Goal: Ask a question

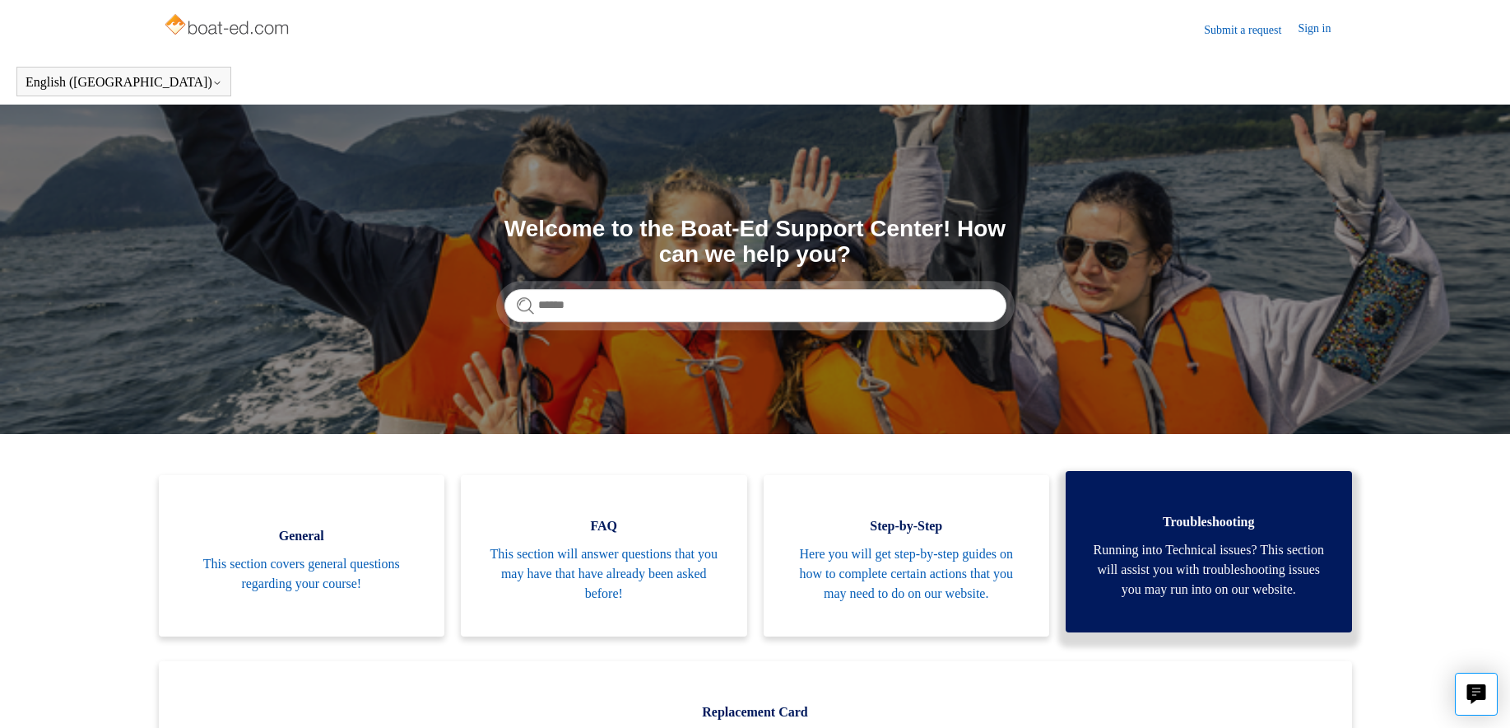
click at [1231, 587] on span "Running into Technical issues? This section will assist you with troubleshootin…" at bounding box center [1209, 569] width 237 height 59
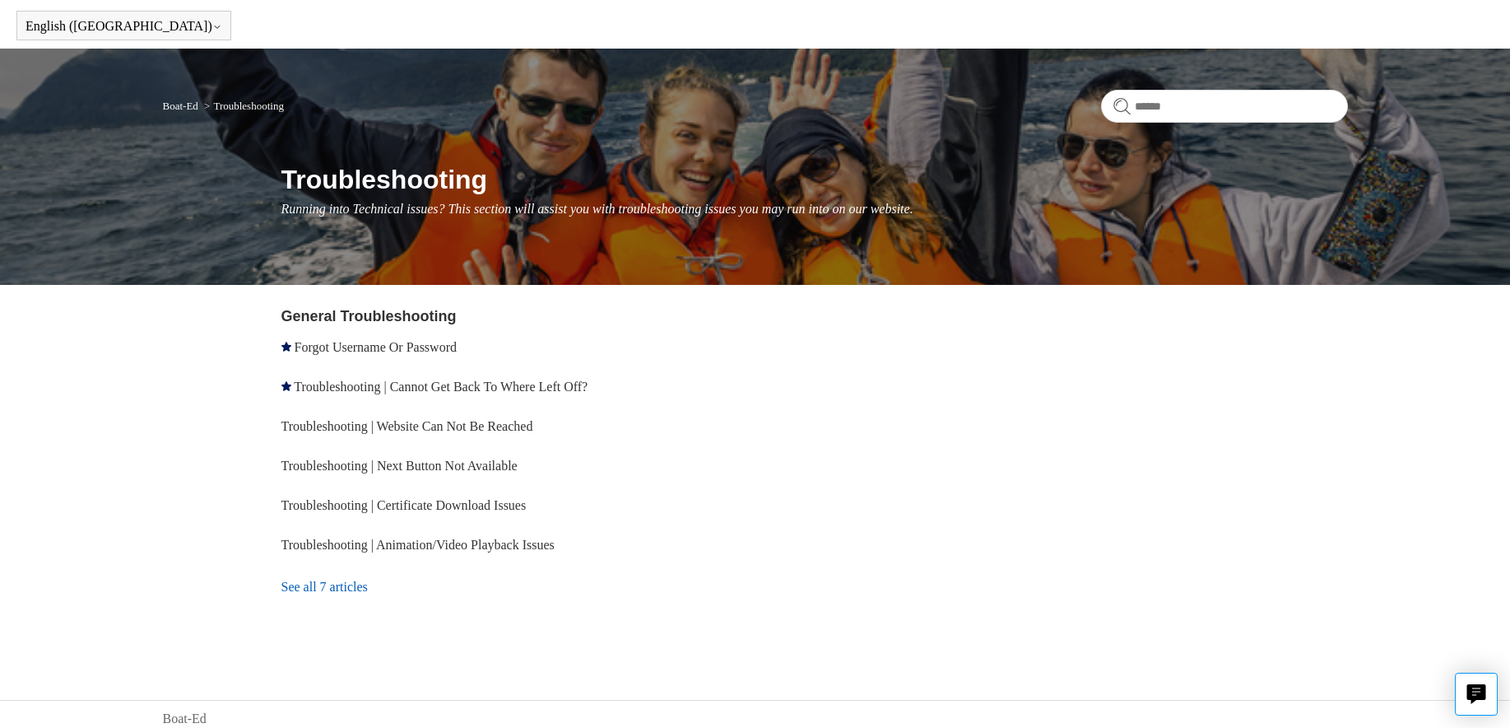
scroll to position [65, 0]
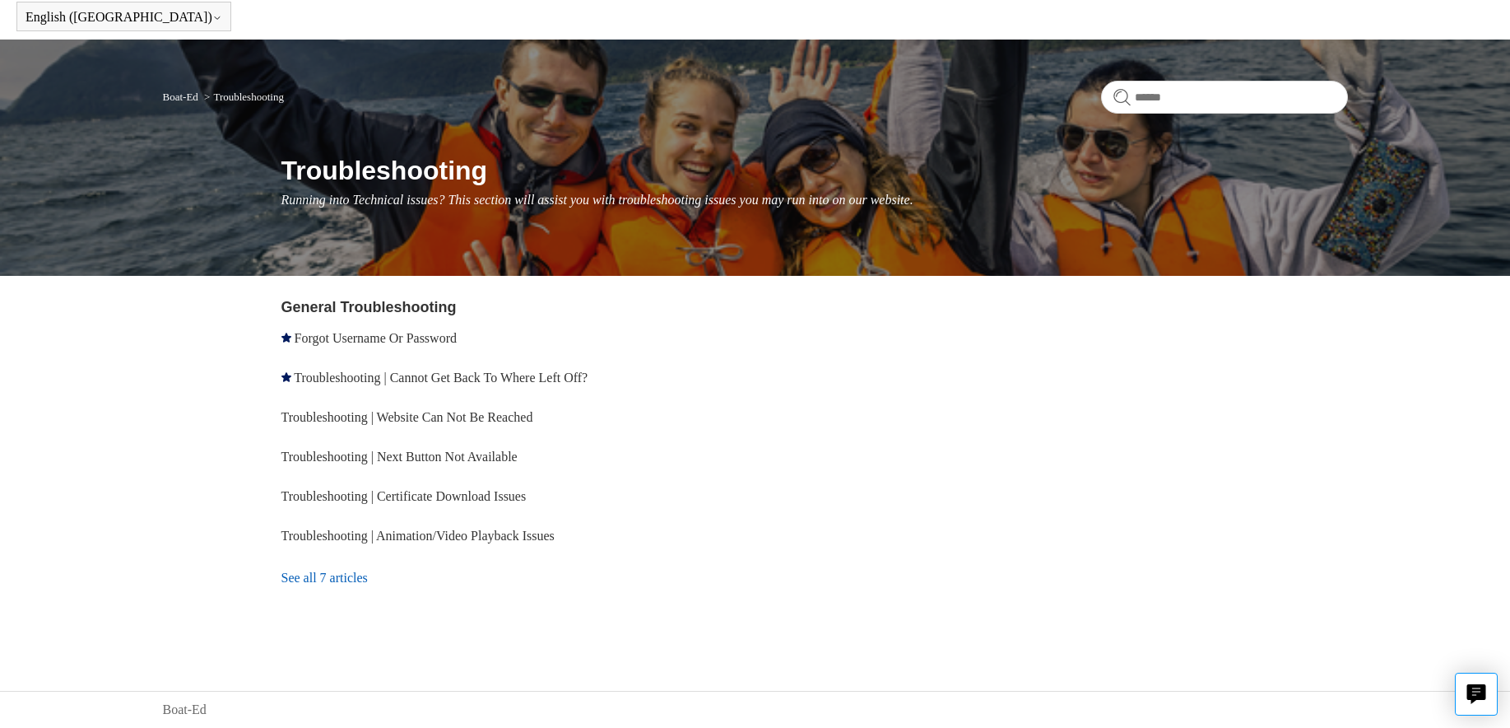
click at [333, 577] on link "See all 7 articles" at bounding box center [522, 578] width 480 height 44
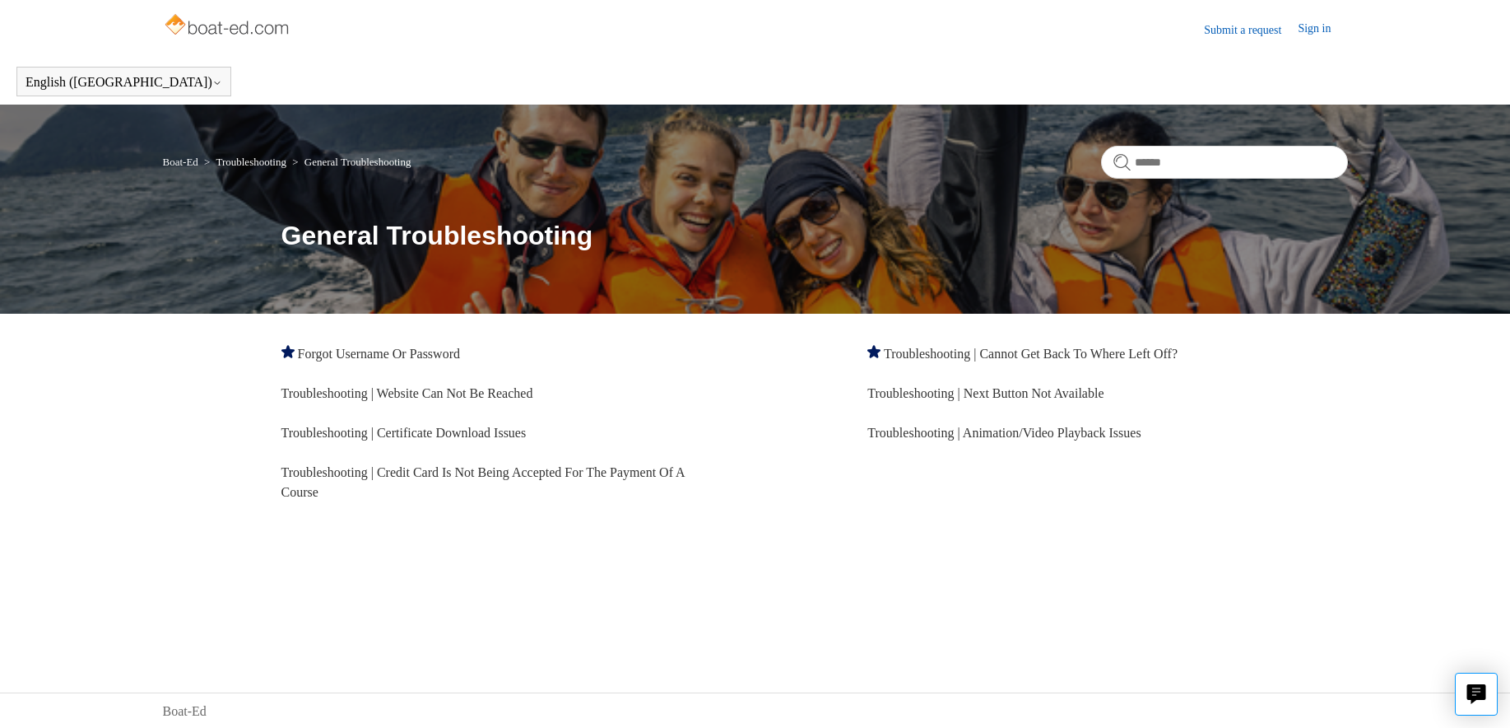
click at [1218, 23] on link "Submit a request" at bounding box center [1251, 29] width 94 height 17
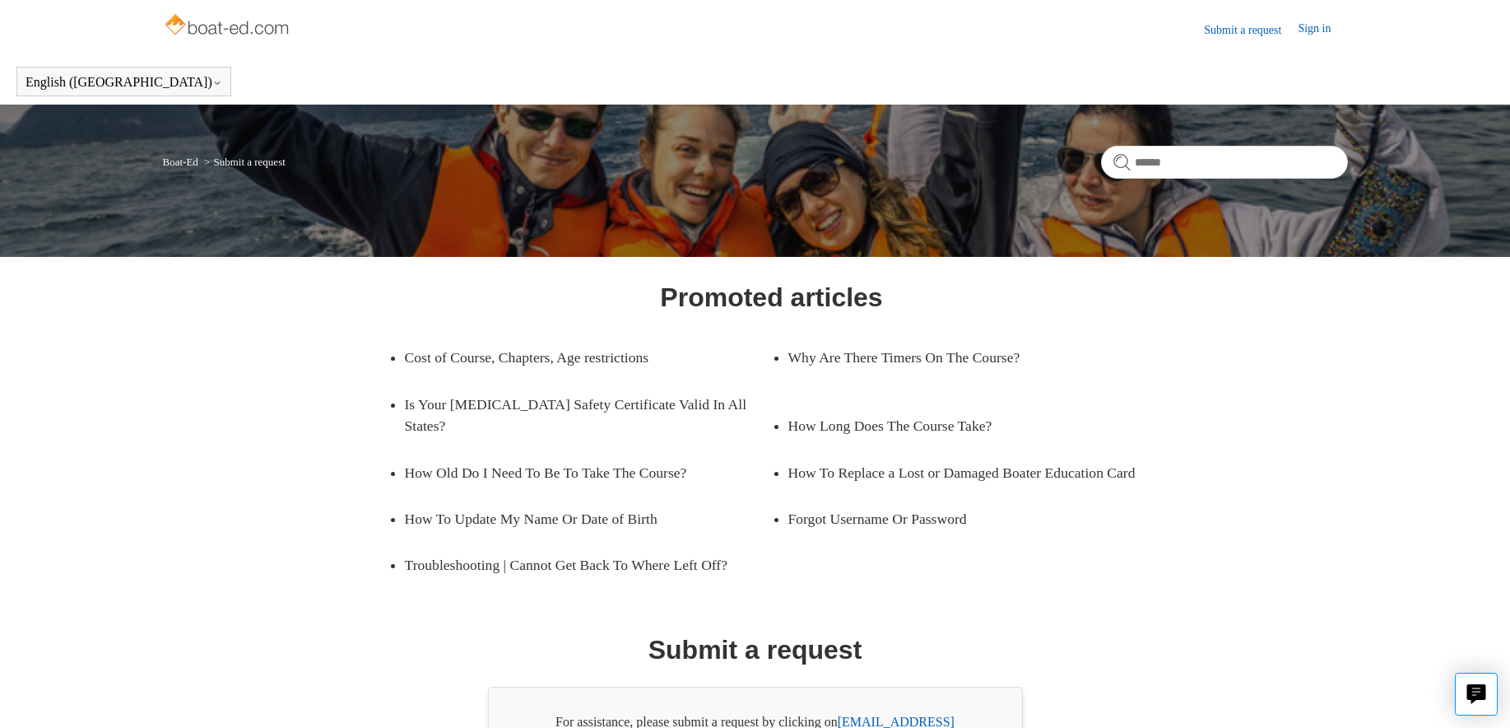
click at [1217, 30] on link "Submit a request" at bounding box center [1251, 29] width 94 height 17
click at [1220, 25] on link "Submit a request" at bounding box center [1251, 29] width 94 height 17
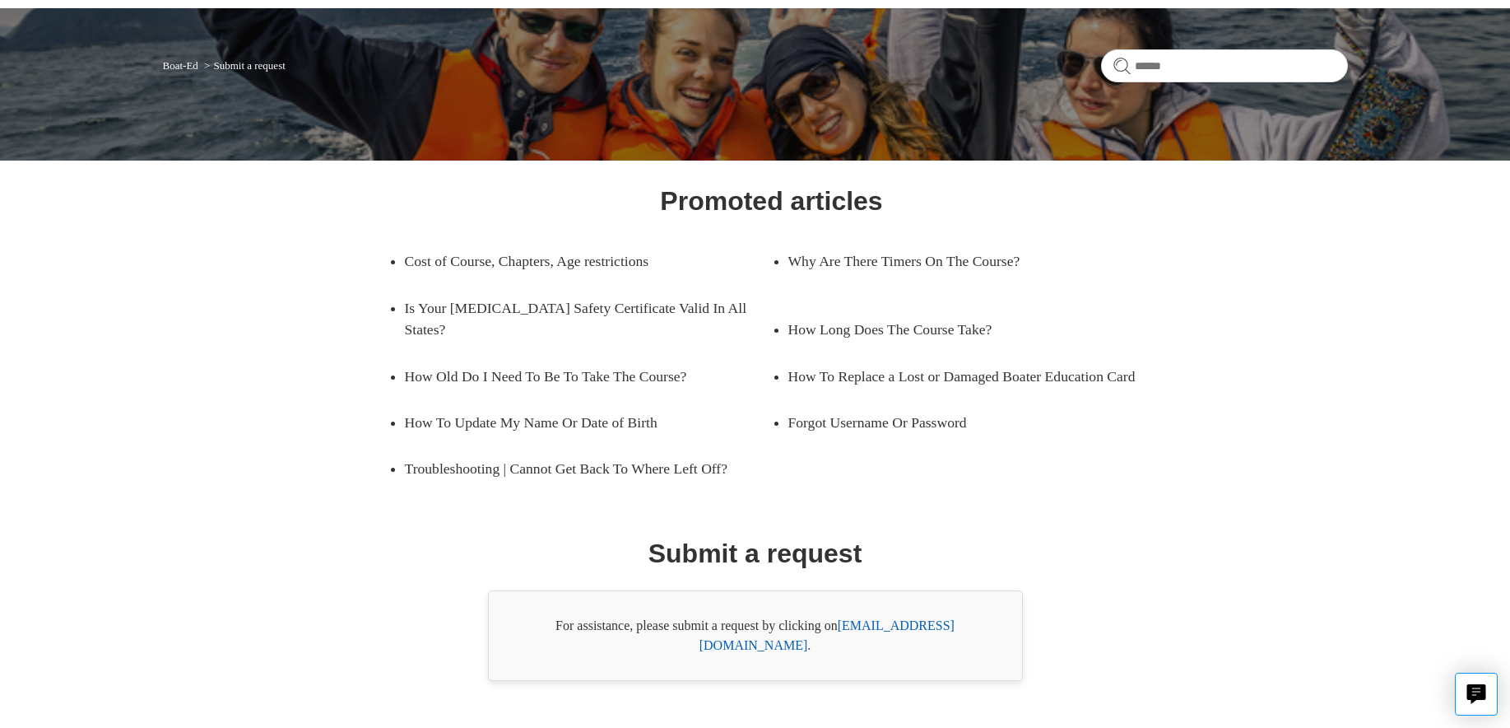
scroll to position [116, 0]
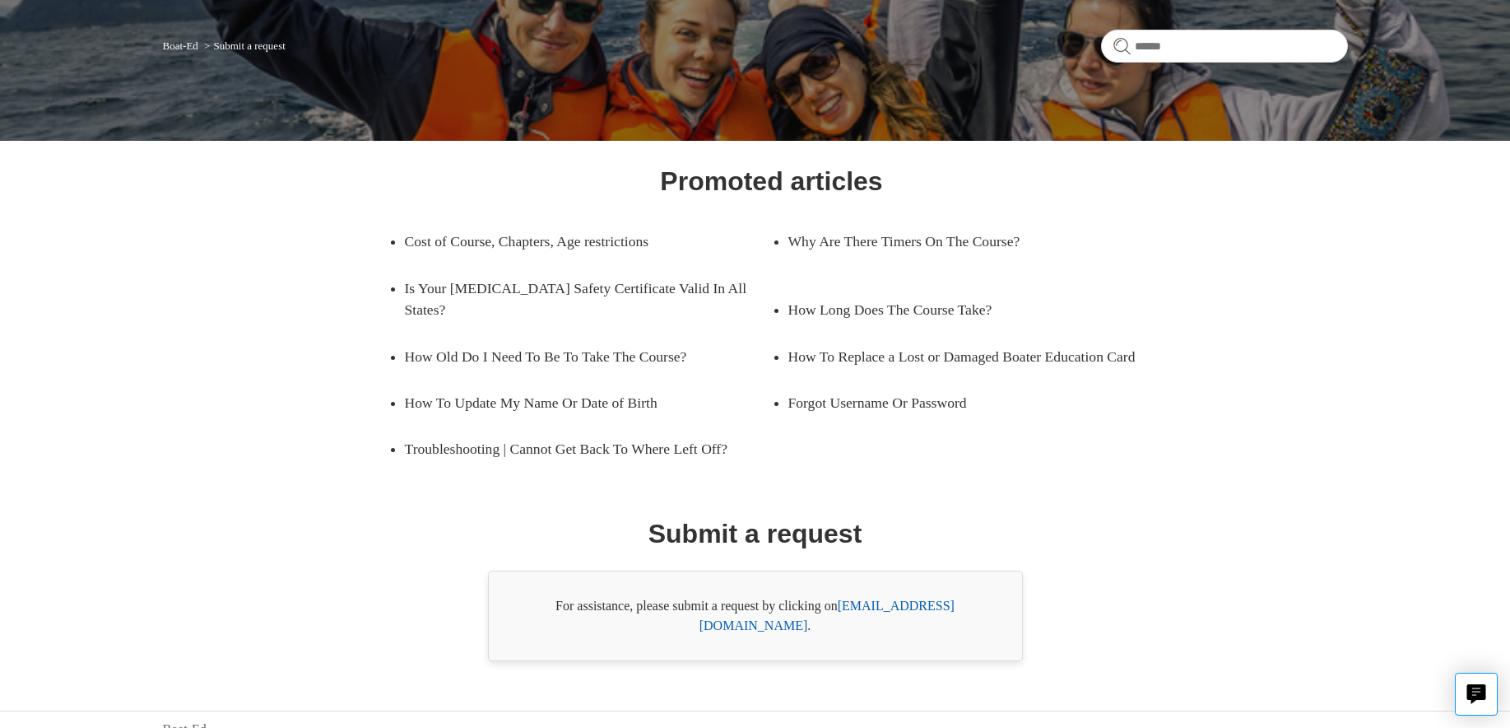
click at [897, 605] on link "[EMAIL_ADDRESS][DOMAIN_NAME]" at bounding box center [827, 615] width 255 height 34
